Goal: Navigation & Orientation: Understand site structure

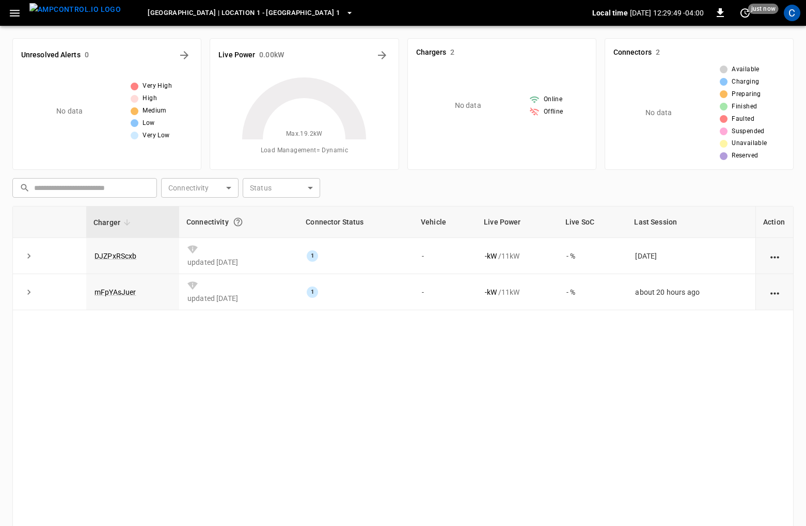
click at [22, 17] on button "button" at bounding box center [14, 13] width 21 height 19
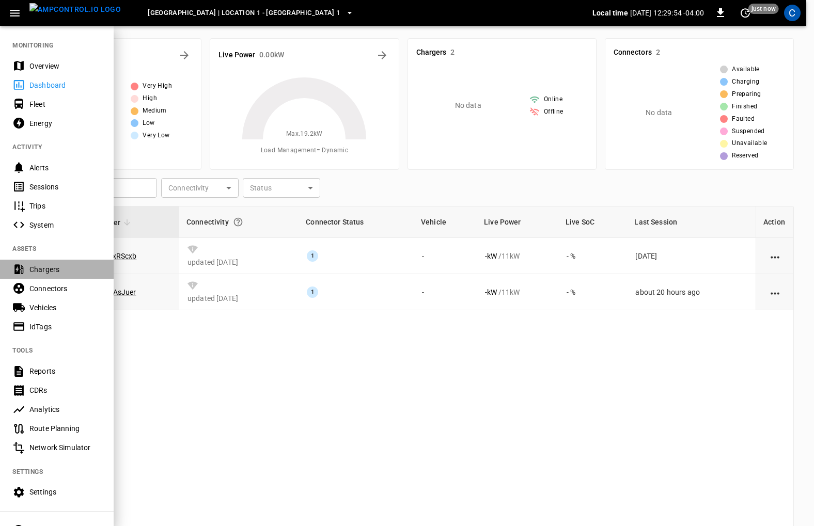
click at [66, 266] on div "Chargers" at bounding box center [65, 269] width 72 height 10
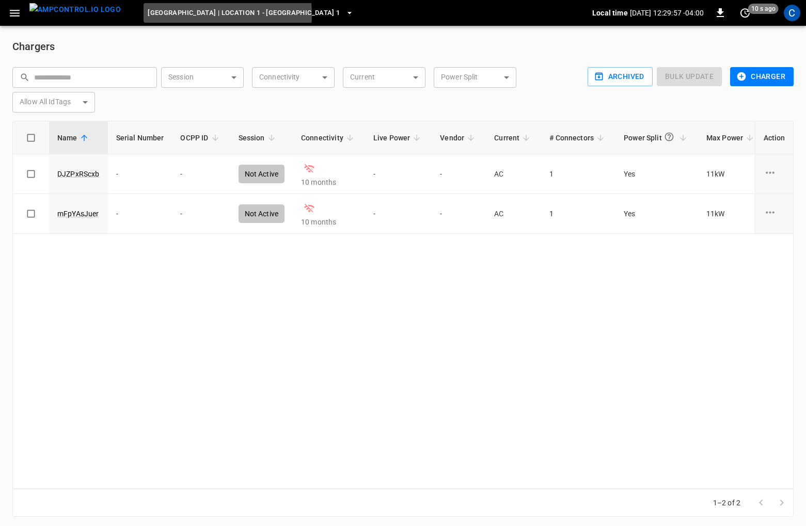
click at [160, 14] on span "[GEOGRAPHIC_DATA] | Location 1 - [GEOGRAPHIC_DATA] 1" at bounding box center [244, 13] width 192 height 12
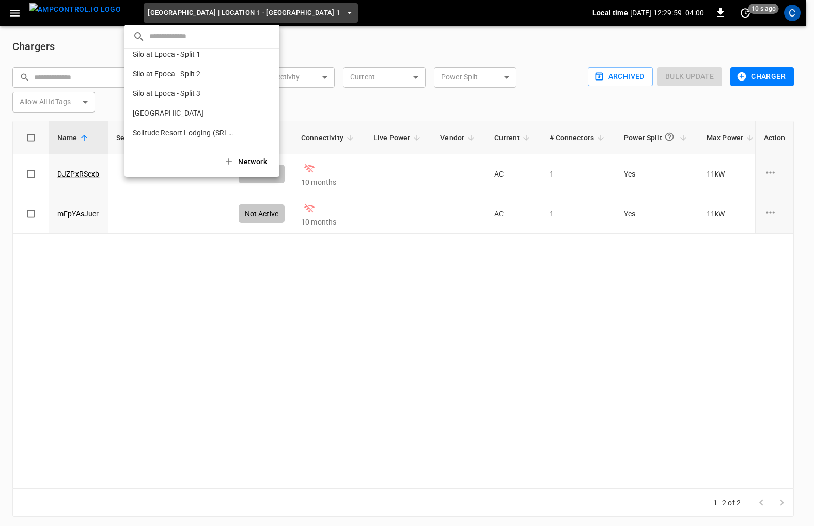
scroll to position [754, 0]
click at [21, 19] on div at bounding box center [407, 263] width 814 height 526
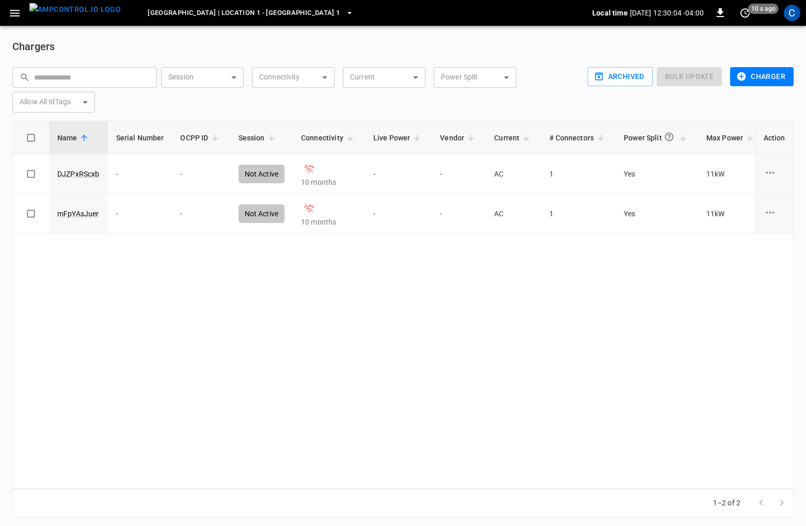
click at [15, 15] on icon "button" at bounding box center [15, 13] width 10 height 7
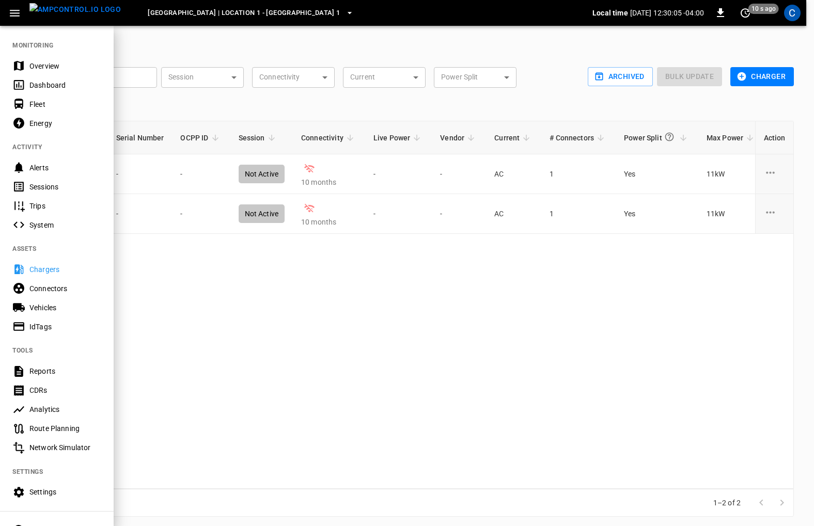
click at [38, 64] on div "Overview" at bounding box center [65, 66] width 72 height 10
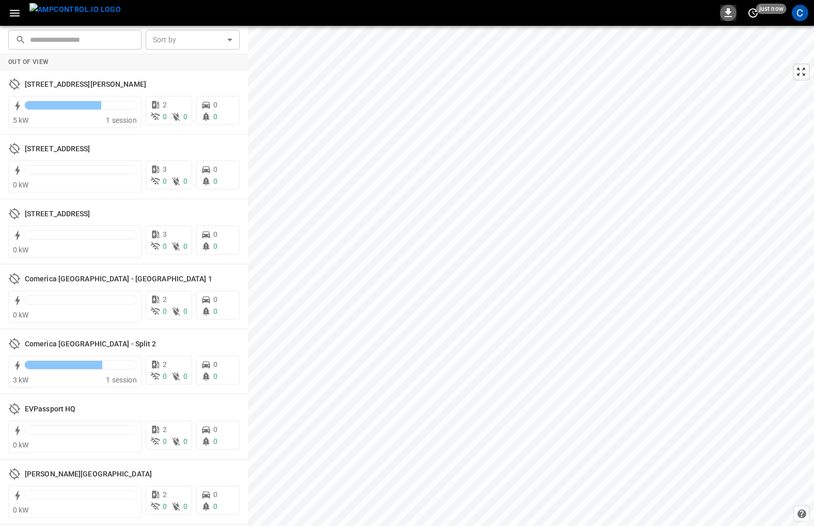
click at [727, 13] on icon "button" at bounding box center [728, 12] width 7 height 9
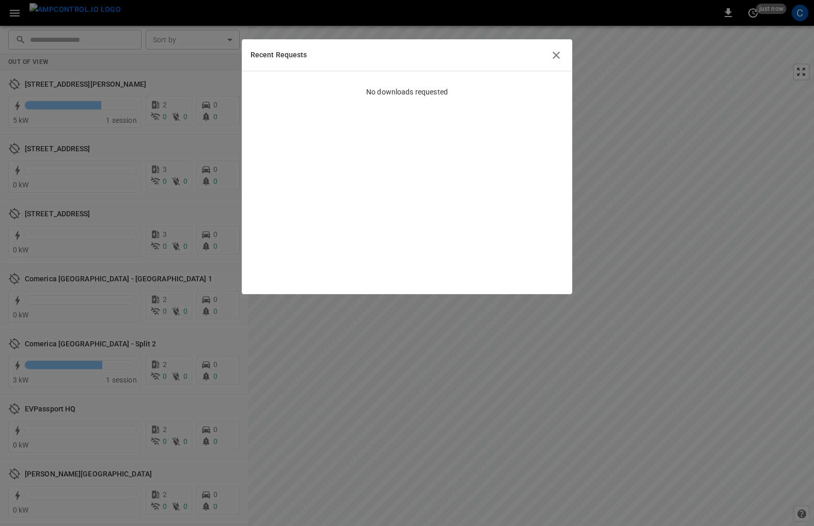
click at [557, 58] on icon "button" at bounding box center [556, 55] width 12 height 12
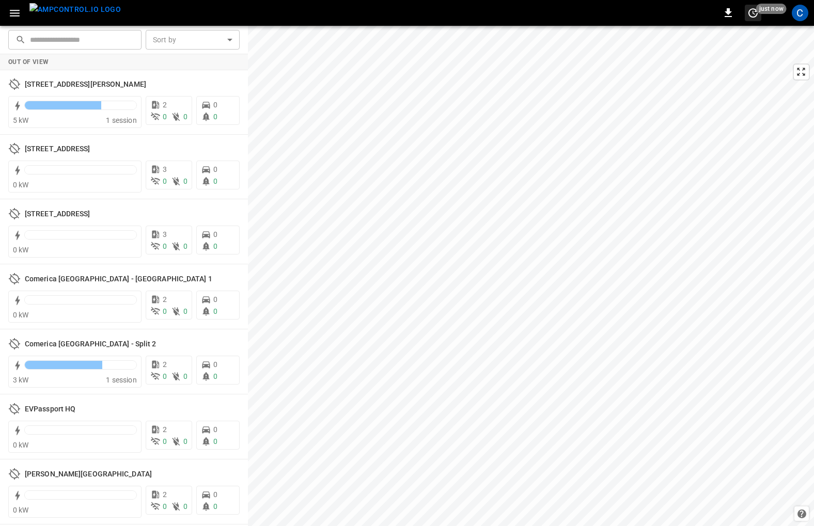
click at [759, 12] on span "just now" at bounding box center [771, 9] width 30 height 10
click at [795, 10] on div at bounding box center [407, 263] width 814 height 526
click at [799, 10] on div "C" at bounding box center [800, 13] width 17 height 17
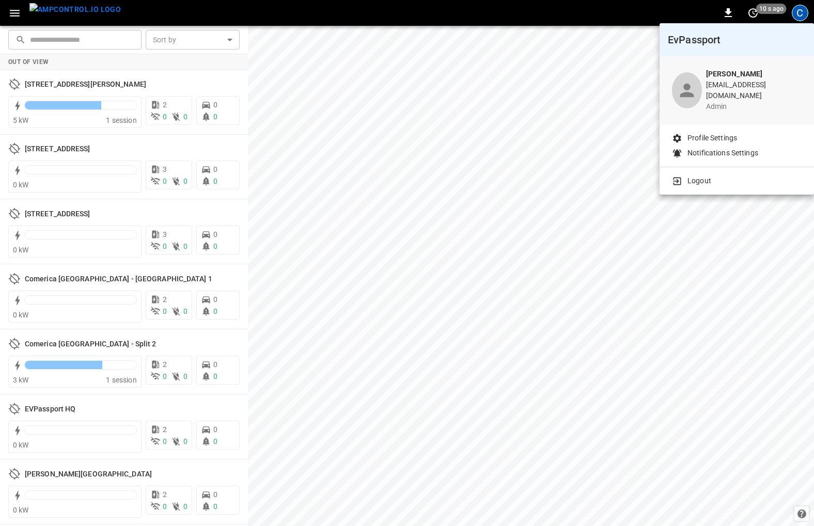
click at [17, 10] on div at bounding box center [407, 263] width 814 height 526
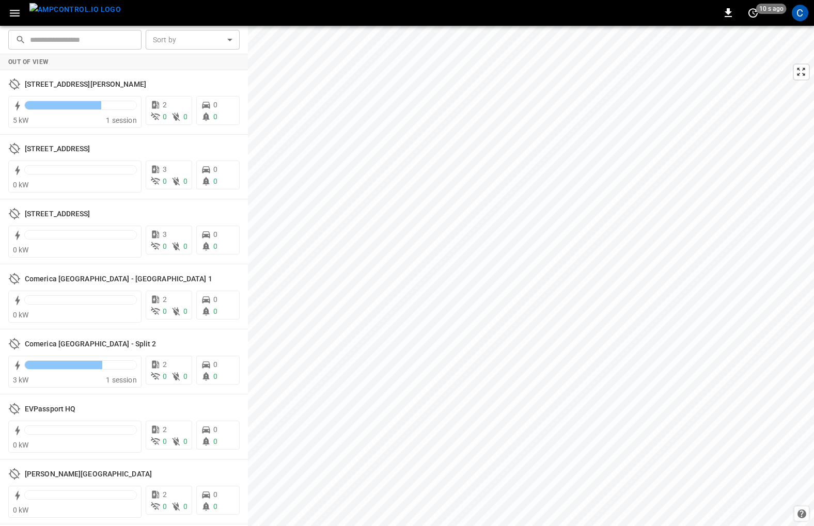
click at [17, 12] on body "0 10 s ago C ​ ​ Sort by ​ Sort by Out of View [STREET_ADDRESS][PERSON_NAME] 5 …" at bounding box center [407, 263] width 814 height 526
click at [14, 14] on icon "button" at bounding box center [14, 13] width 13 height 13
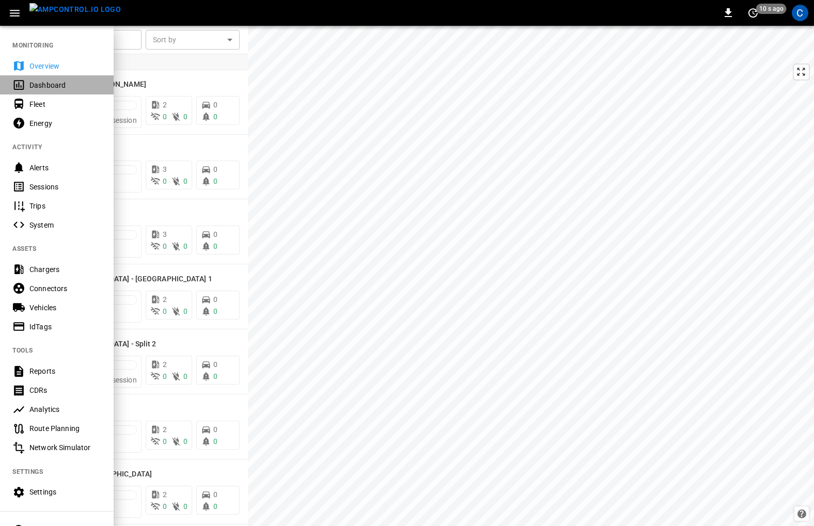
click at [45, 82] on div "Dashboard" at bounding box center [65, 85] width 72 height 10
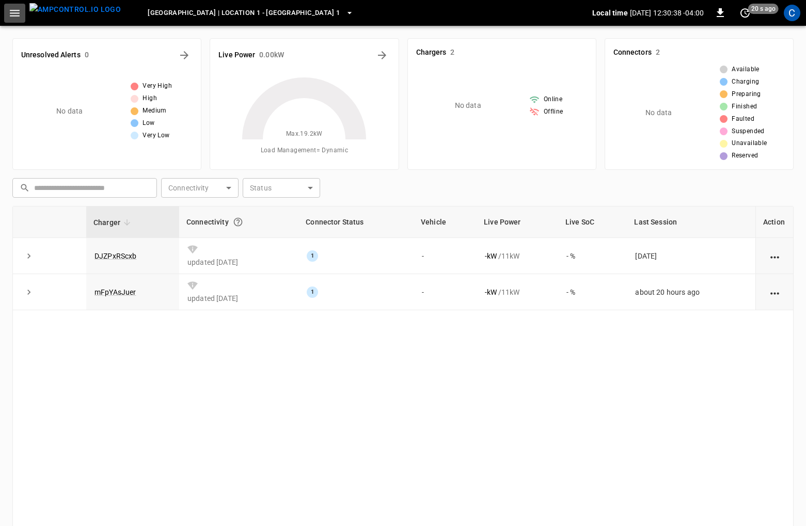
click at [22, 13] on button "button" at bounding box center [14, 13] width 21 height 19
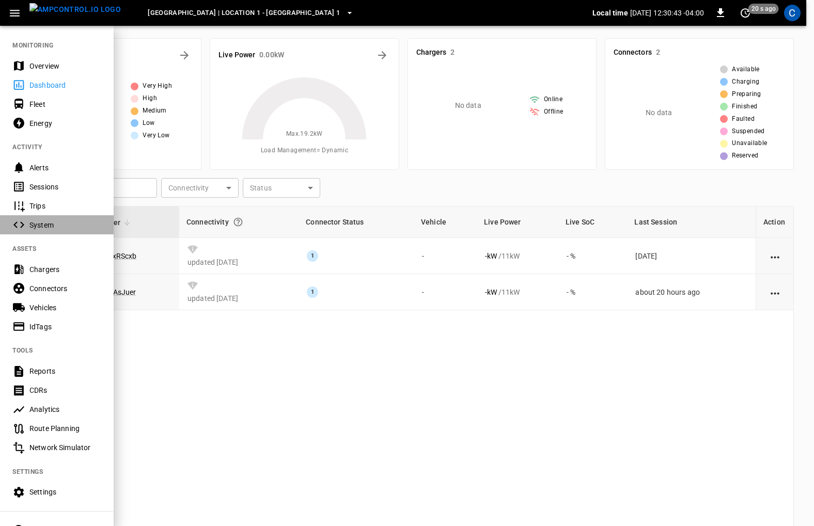
click at [67, 229] on div "System" at bounding box center [65, 225] width 72 height 10
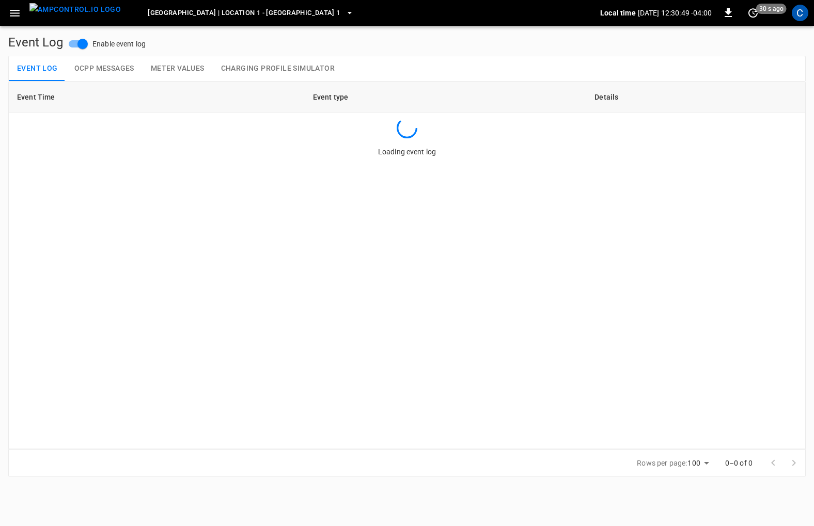
click at [17, 11] on icon "button" at bounding box center [14, 13] width 13 height 13
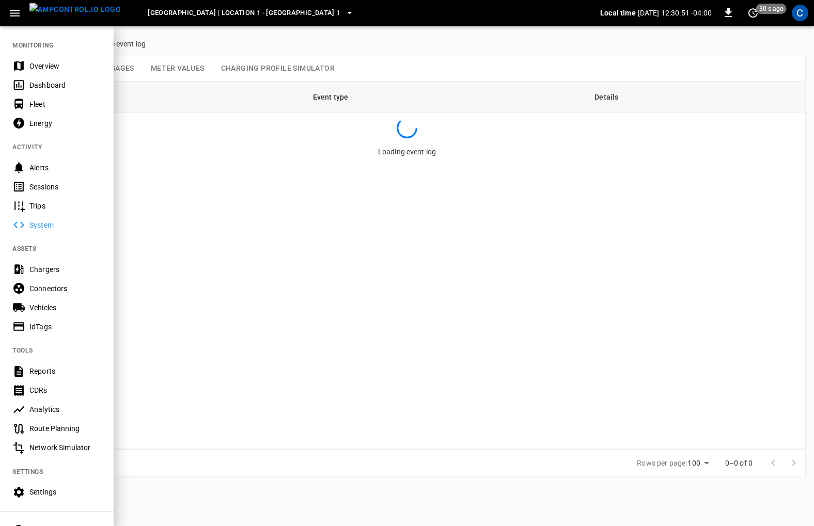
click at [161, 8] on span "[GEOGRAPHIC_DATA] | Location 1 - [GEOGRAPHIC_DATA] 1" at bounding box center [244, 13] width 192 height 12
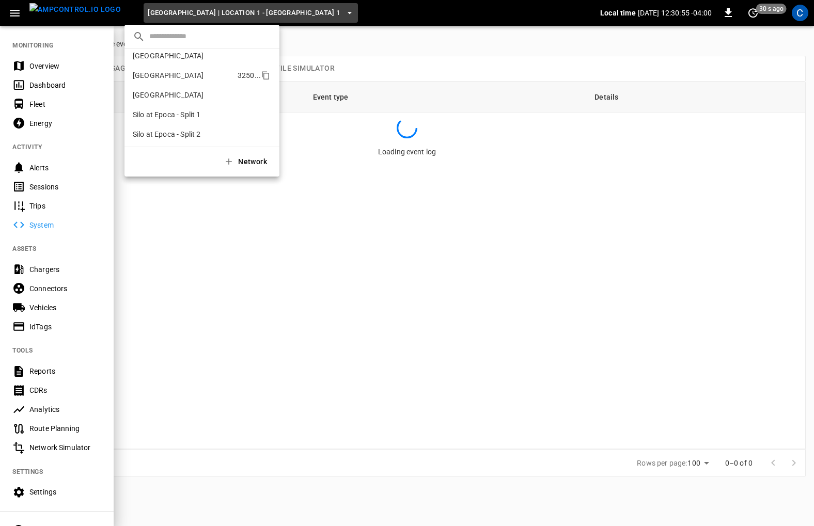
scroll to position [754, 0]
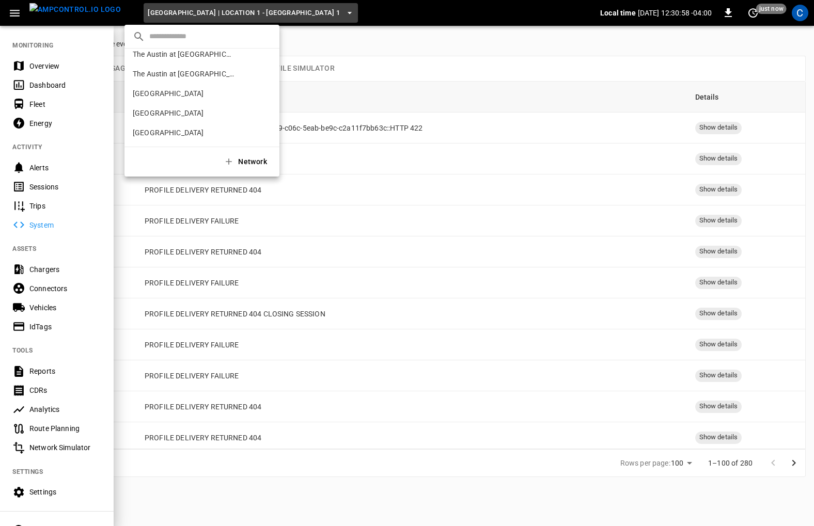
click at [50, 83] on div at bounding box center [407, 263] width 814 height 526
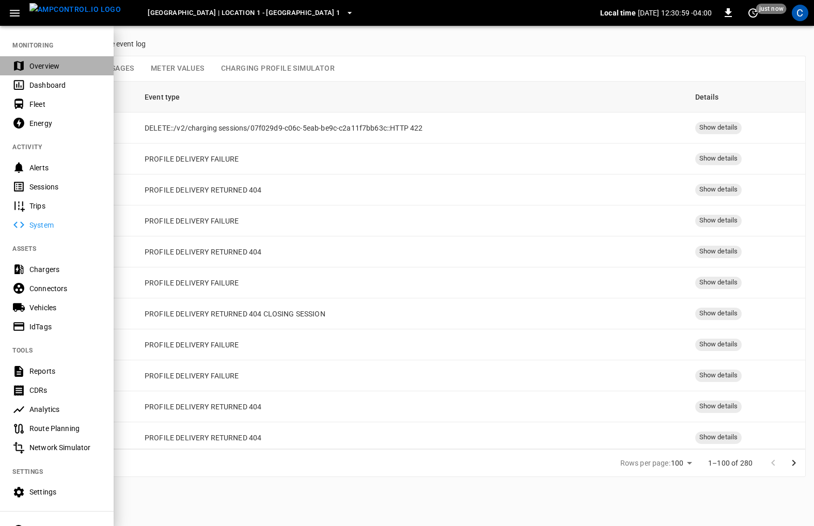
click at [48, 67] on div "Overview" at bounding box center [65, 66] width 72 height 10
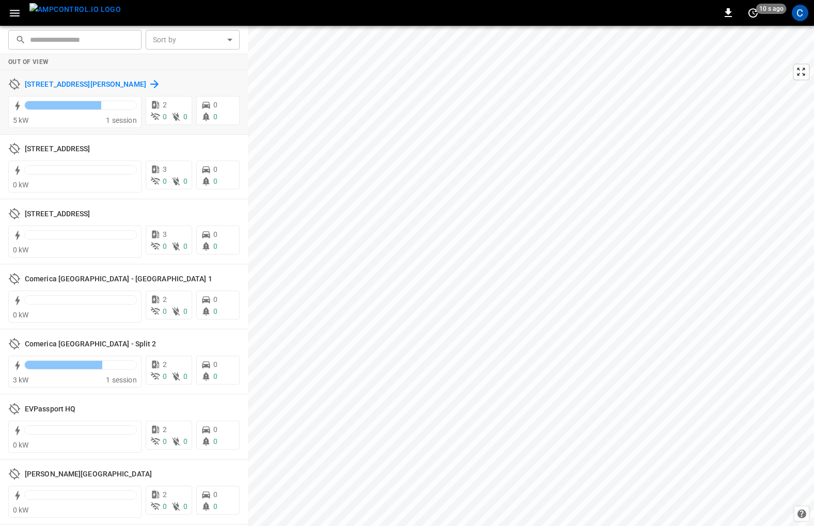
click at [150, 82] on icon at bounding box center [154, 84] width 8 height 8
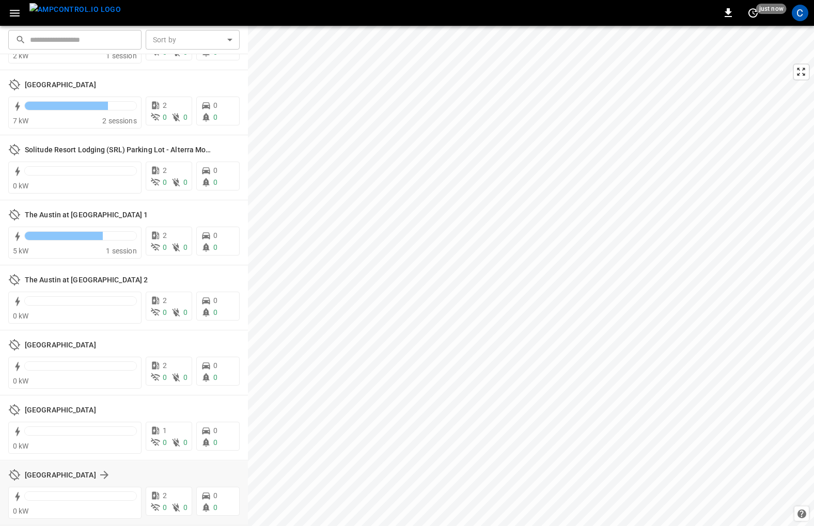
scroll to position [2279, 0]
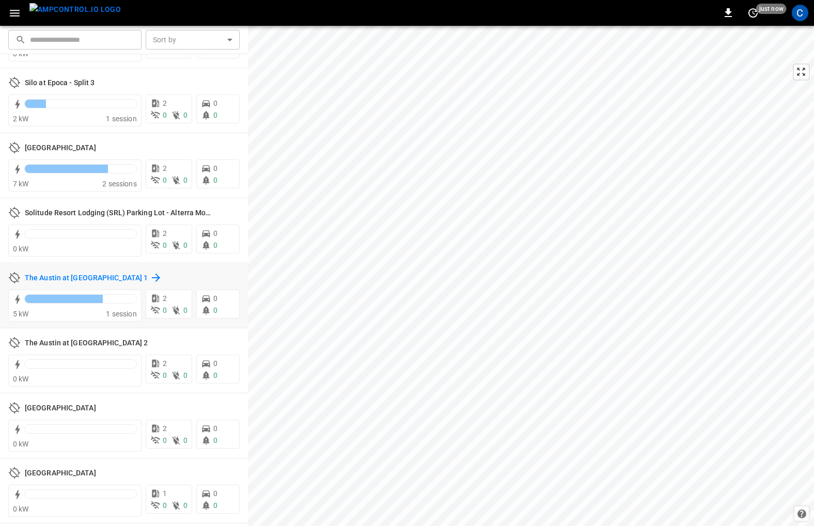
click at [85, 280] on h6 "The Austin at [GEOGRAPHIC_DATA] 1" at bounding box center [86, 278] width 123 height 11
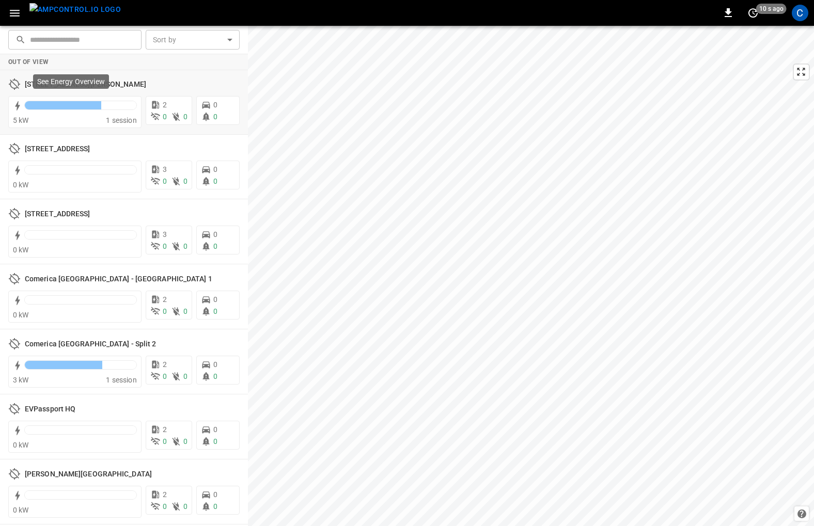
click at [90, 84] on p "See Energy Overview" at bounding box center [71, 81] width 68 height 10
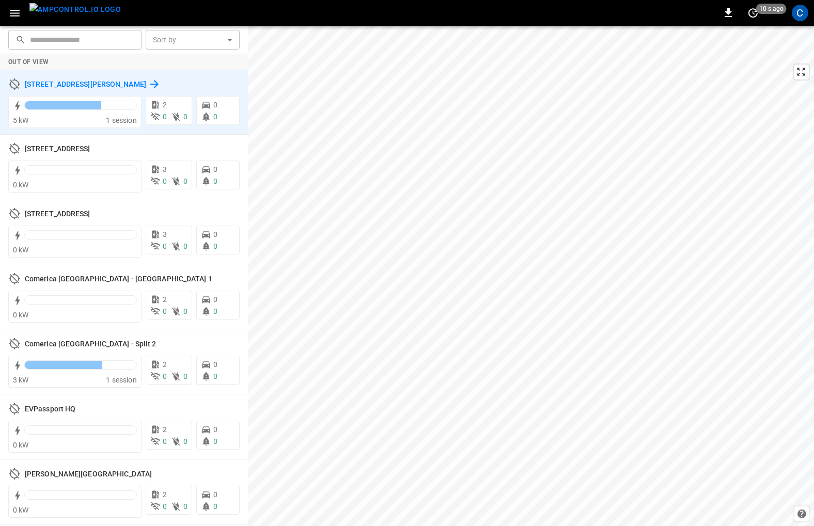
click at [148, 85] on icon at bounding box center [154, 84] width 12 height 12
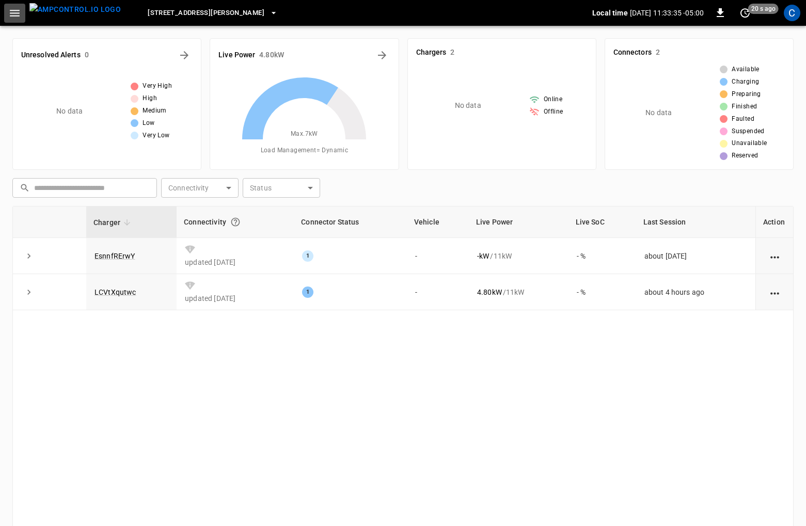
click at [11, 14] on icon "button" at bounding box center [14, 13] width 13 height 13
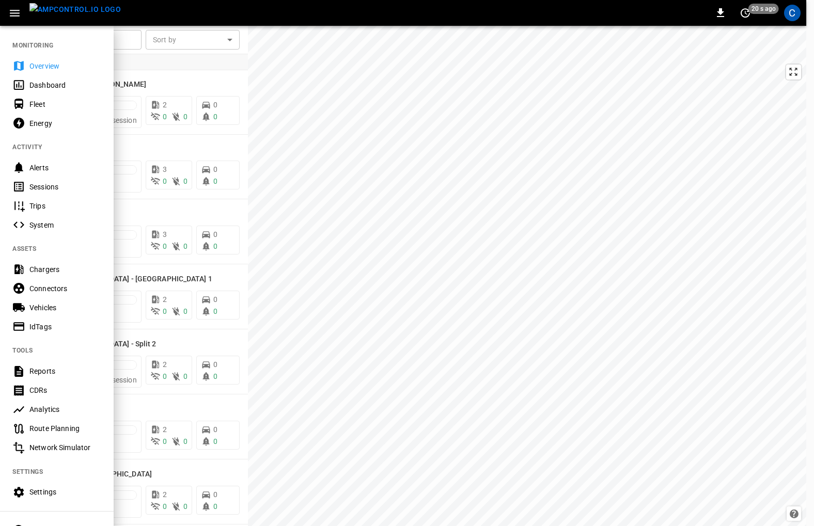
click at [189, 154] on div at bounding box center [407, 263] width 814 height 526
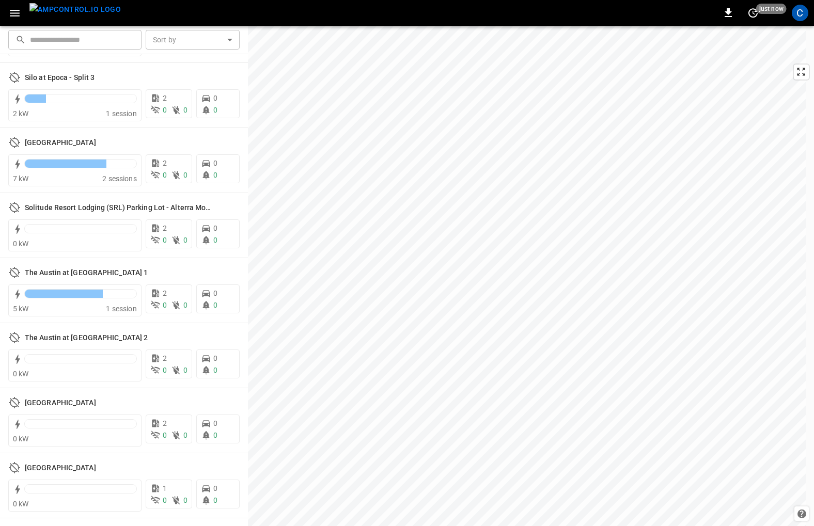
scroll to position [2266, 0]
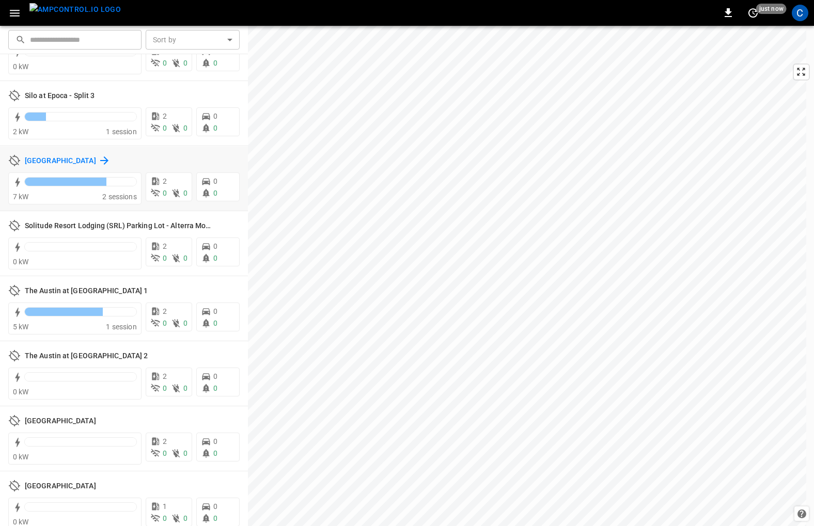
click at [111, 155] on icon at bounding box center [104, 160] width 12 height 12
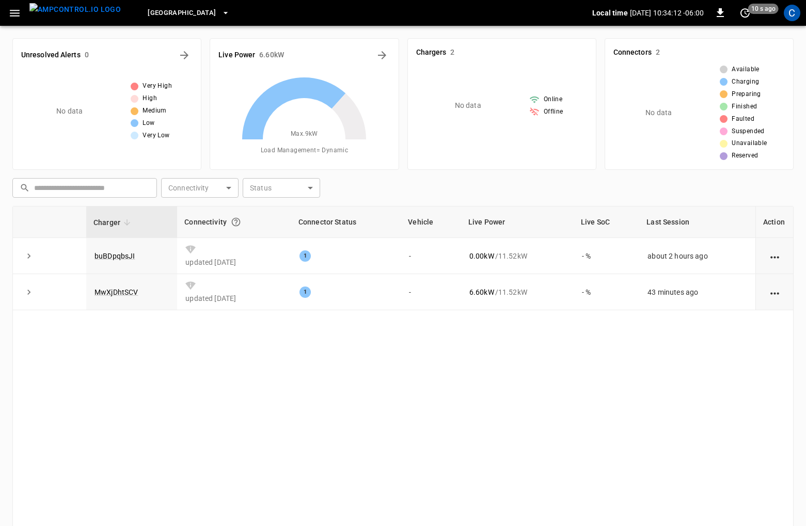
click at [803, 337] on div "Unresolved Alerts 0 No data Very High High Medium Low Very Low Live Power 6.60 …" at bounding box center [403, 320] width 806 height 589
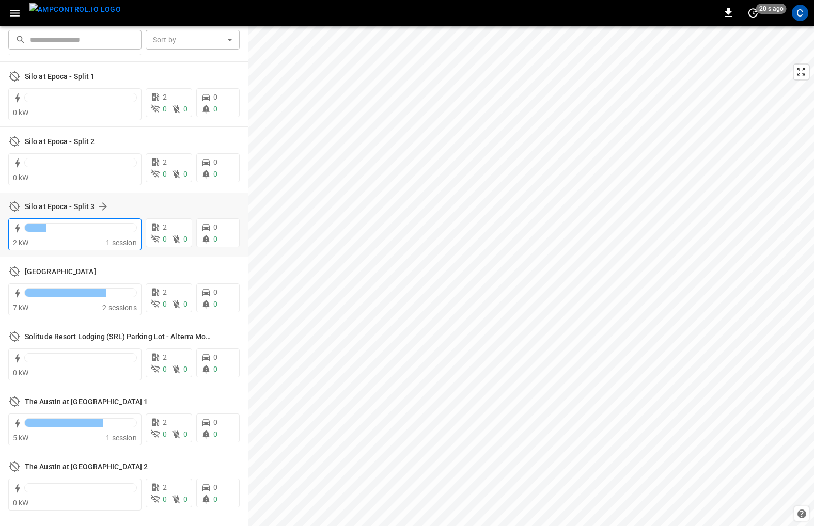
scroll to position [2143, 0]
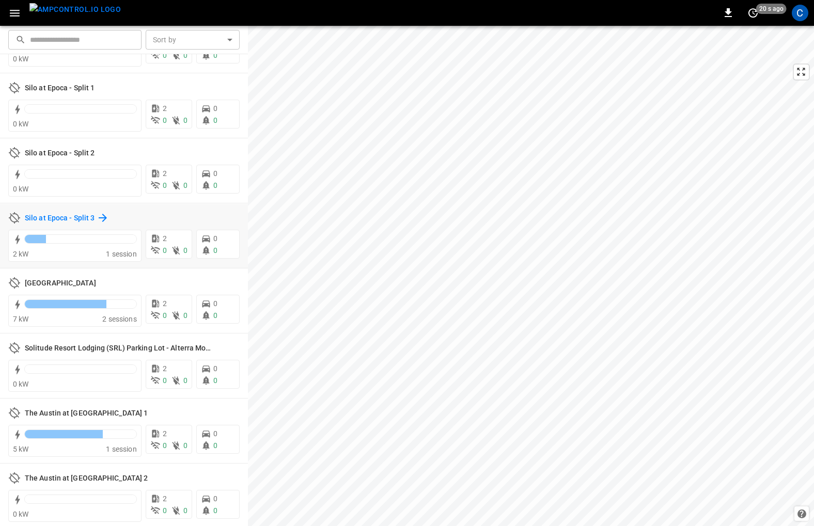
click at [97, 215] on icon at bounding box center [103, 218] width 12 height 12
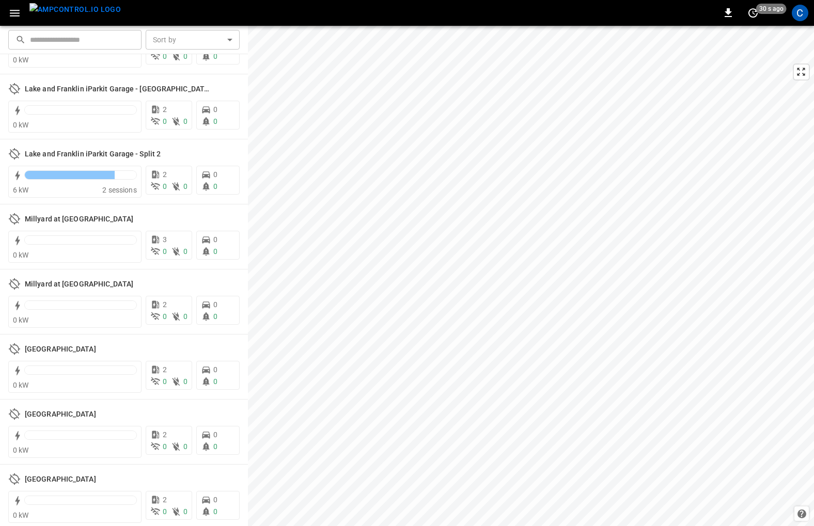
scroll to position [1679, 0]
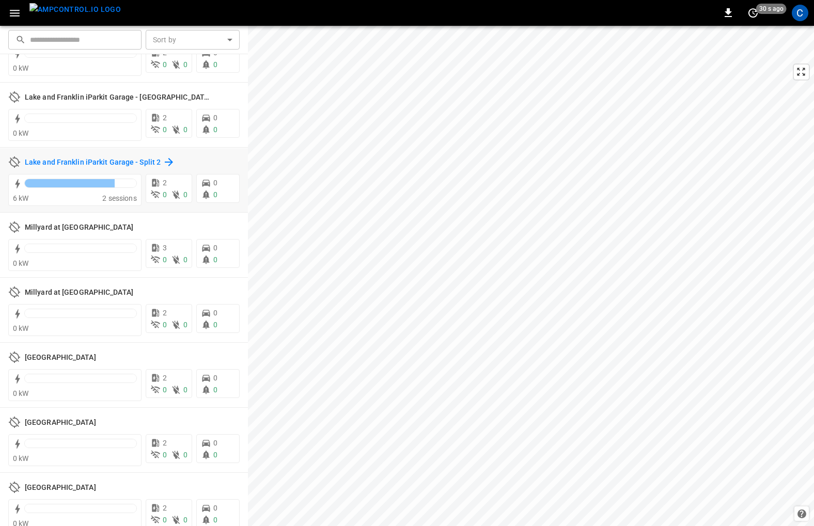
click at [86, 164] on h6 "Lake and Franklin iParkit Garage - Split 2" at bounding box center [93, 162] width 136 height 11
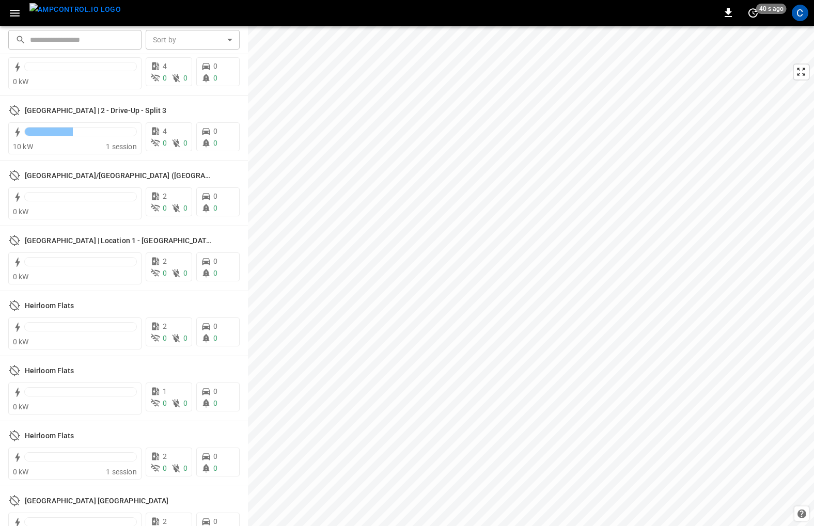
scroll to position [783, 0]
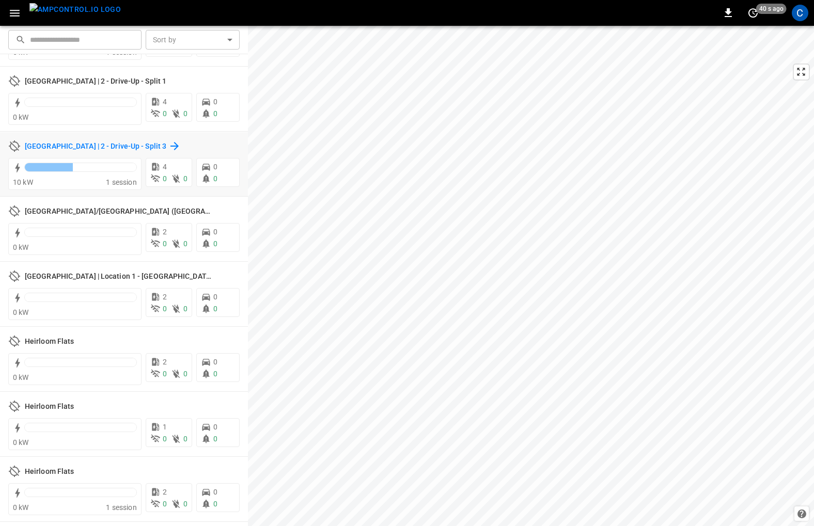
click at [107, 141] on h6 "[GEOGRAPHIC_DATA] | 2 - Drive-Up - Split 3" at bounding box center [96, 146] width 142 height 11
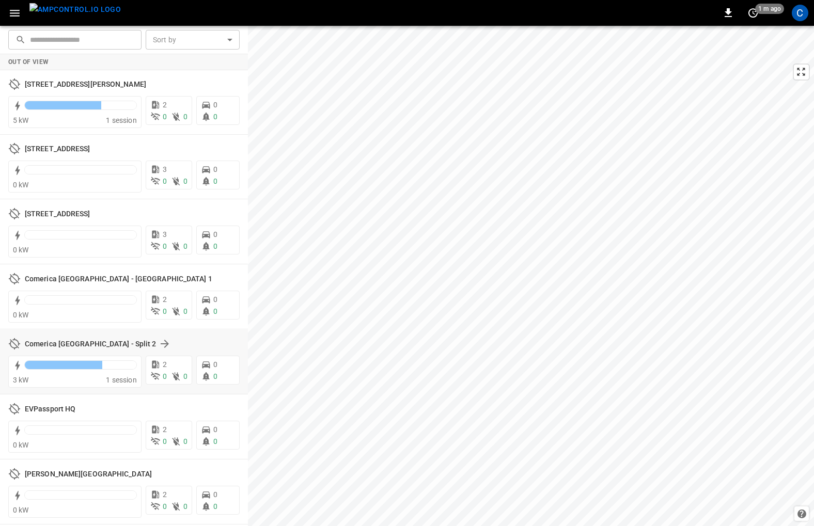
click at [146, 341] on div "Comerica [GEOGRAPHIC_DATA] - Split 2" at bounding box center [126, 344] width 202 height 12
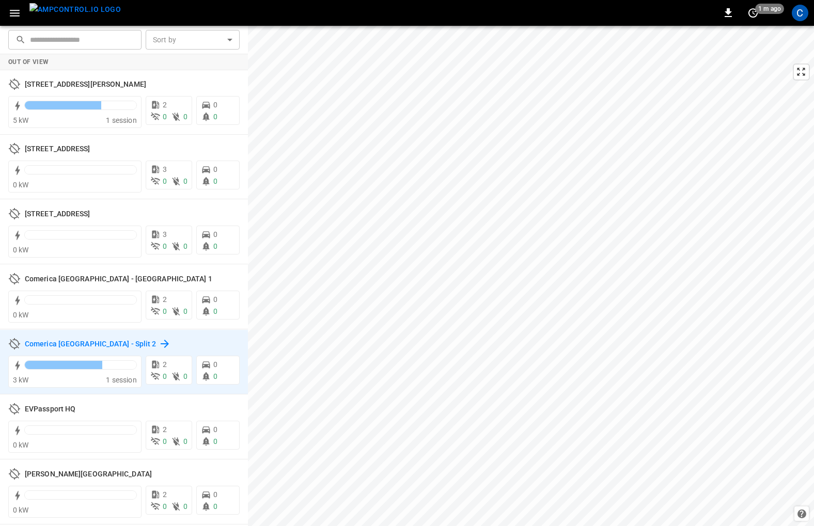
click at [161, 341] on icon at bounding box center [165, 344] width 8 height 8
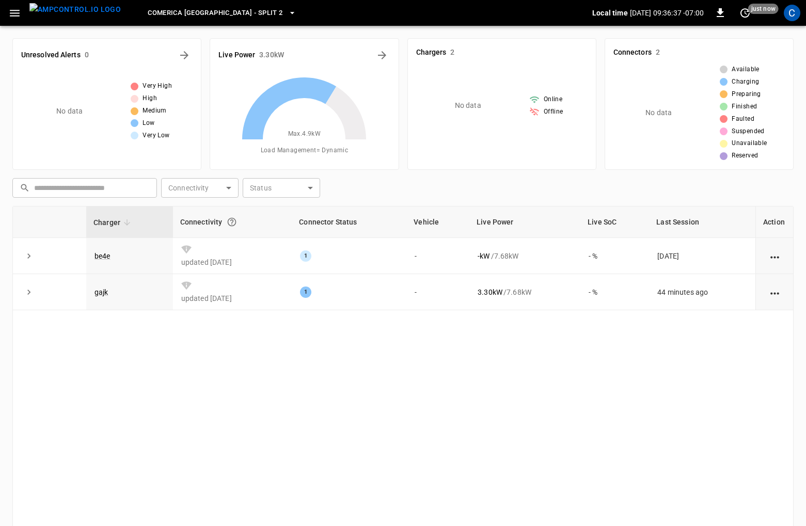
click at [12, 10] on icon "button" at bounding box center [14, 13] width 13 height 13
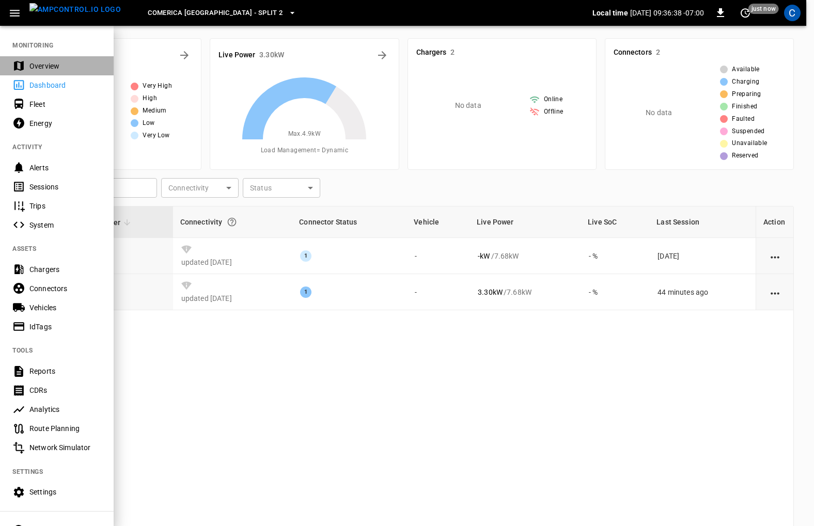
click at [41, 61] on div "Overview" at bounding box center [65, 66] width 72 height 10
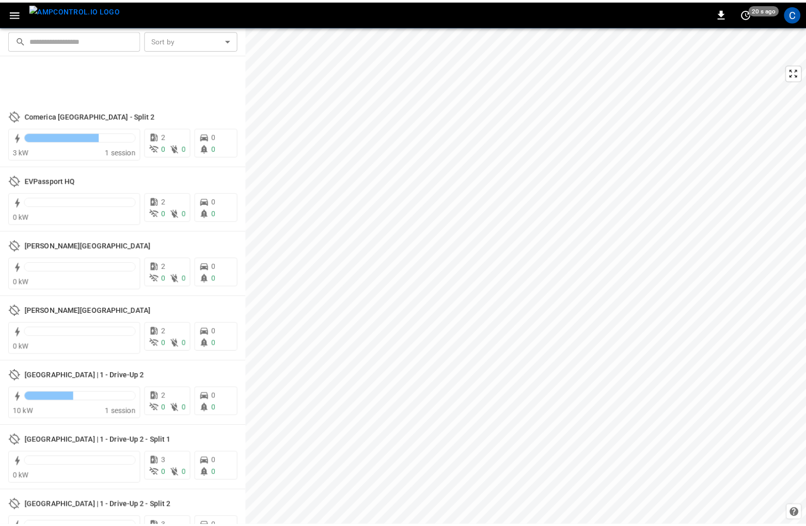
scroll to position [98, 0]
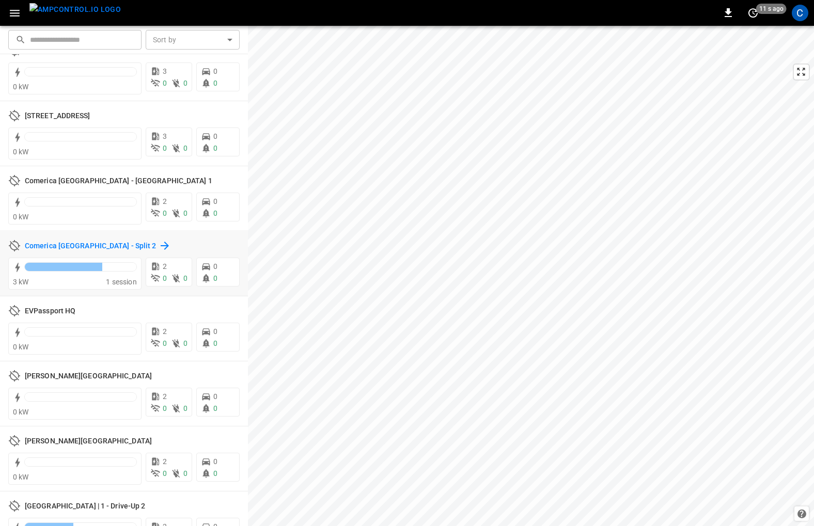
click at [77, 243] on h6 "Comerica [GEOGRAPHIC_DATA] - Split 2" at bounding box center [91, 246] width 132 height 11
